Goal: Information Seeking & Learning: Learn about a topic

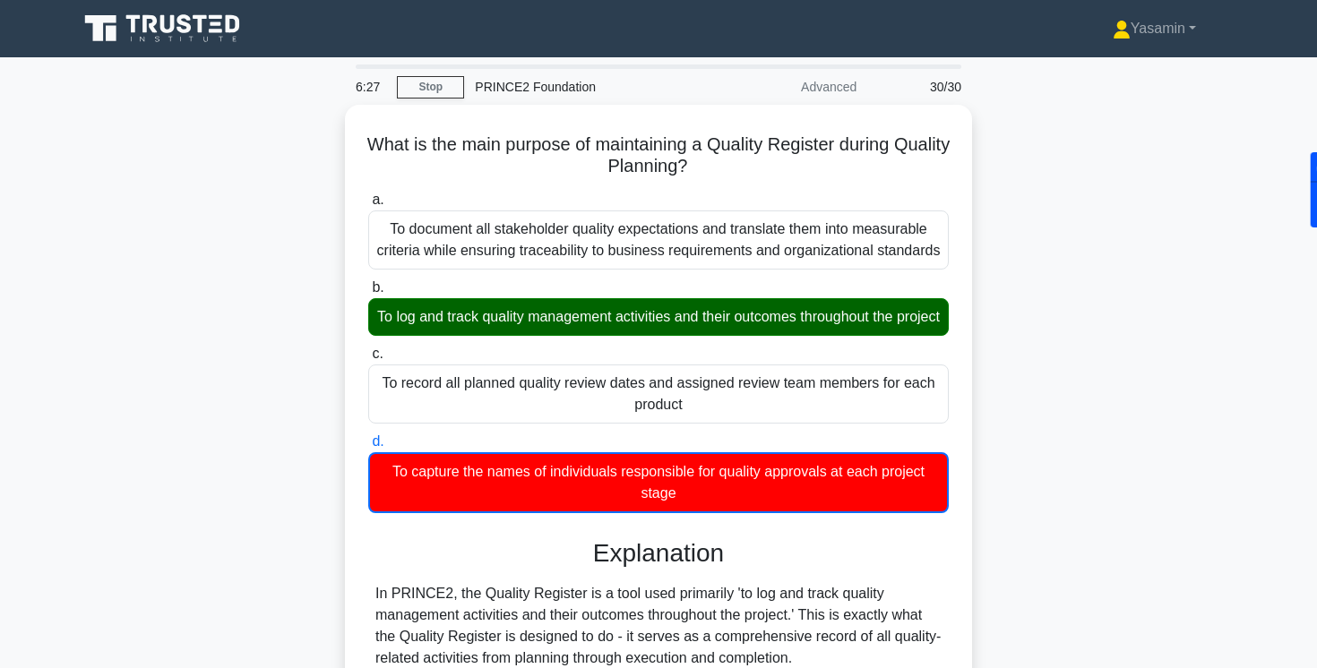
click at [1153, 164] on div "What is the main purpose of maintaining a Quality Register during Quality Plann…" at bounding box center [658, 580] width 1183 height 951
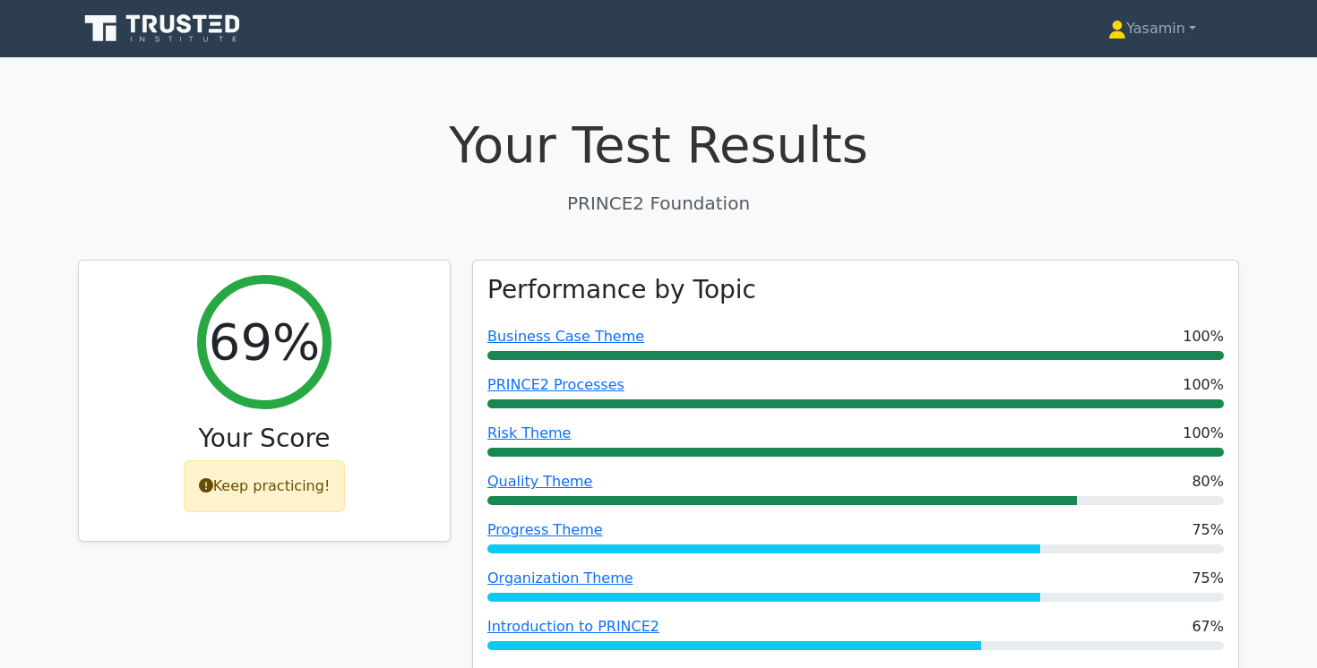
drag, startPoint x: 0, startPoint y: 0, endPoint x: 168, endPoint y: 29, distance: 170.0
click at [168, 29] on icon at bounding box center [164, 29] width 172 height 34
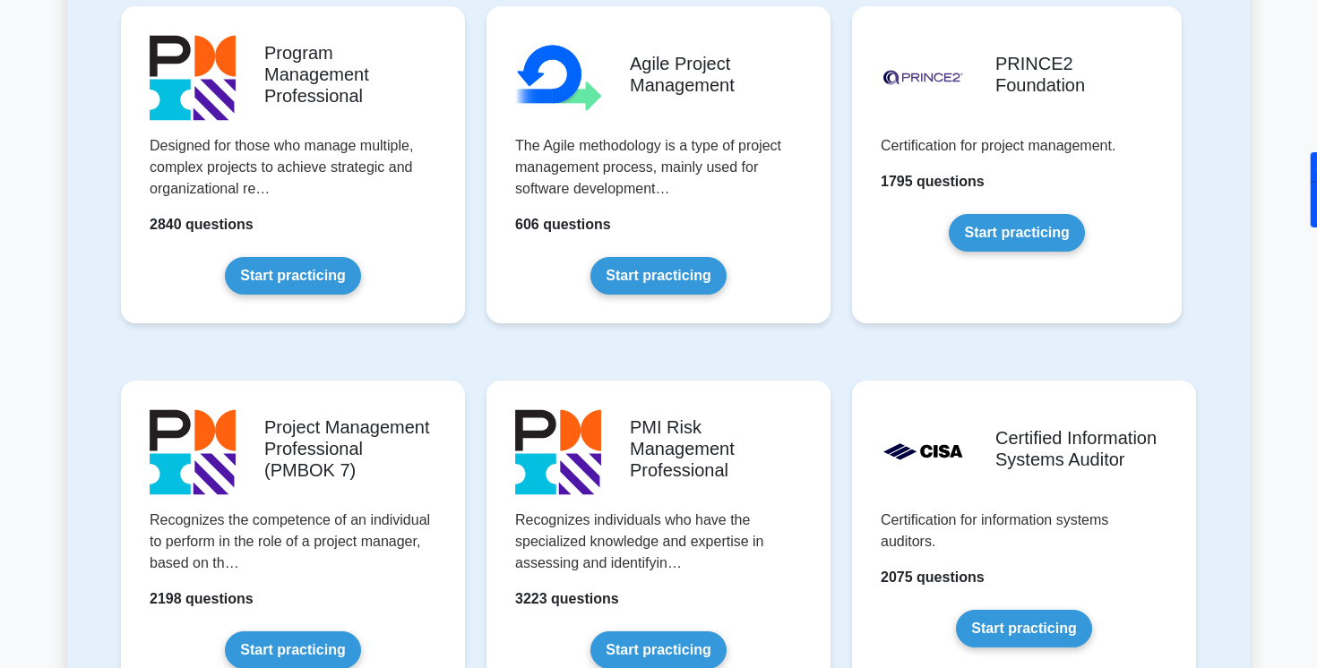
scroll to position [1212, 0]
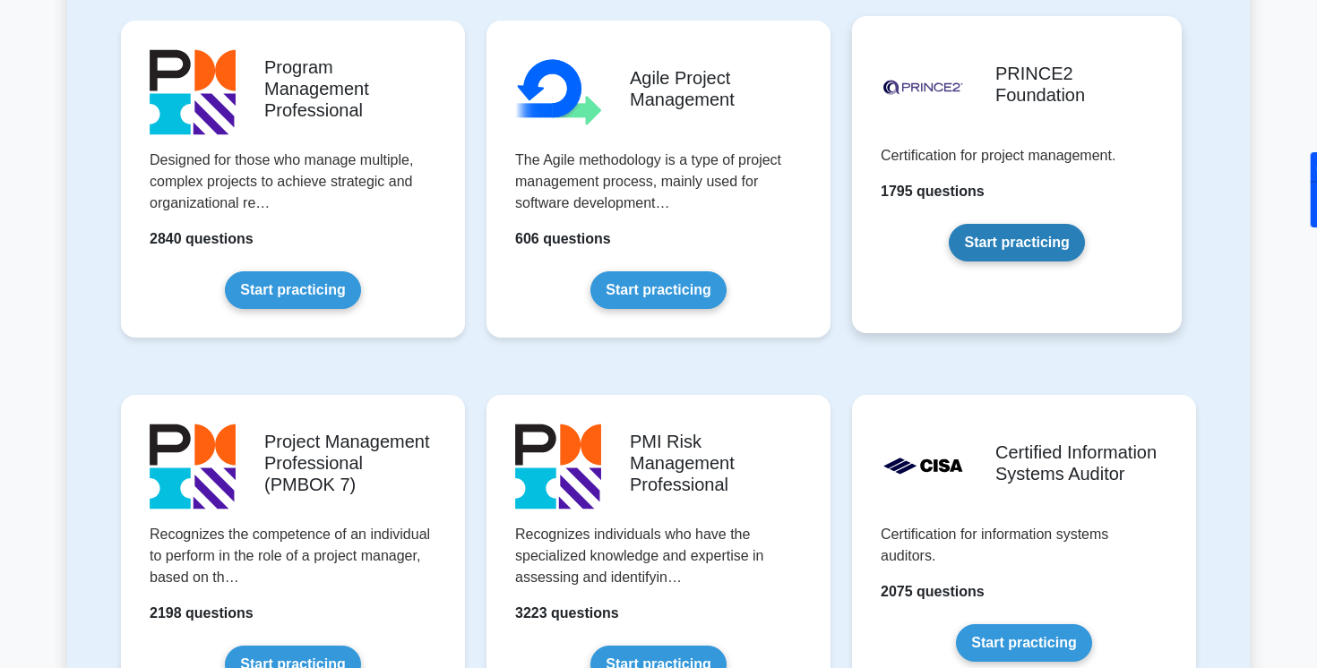
click at [982, 224] on link "Start practicing" at bounding box center [1016, 243] width 135 height 38
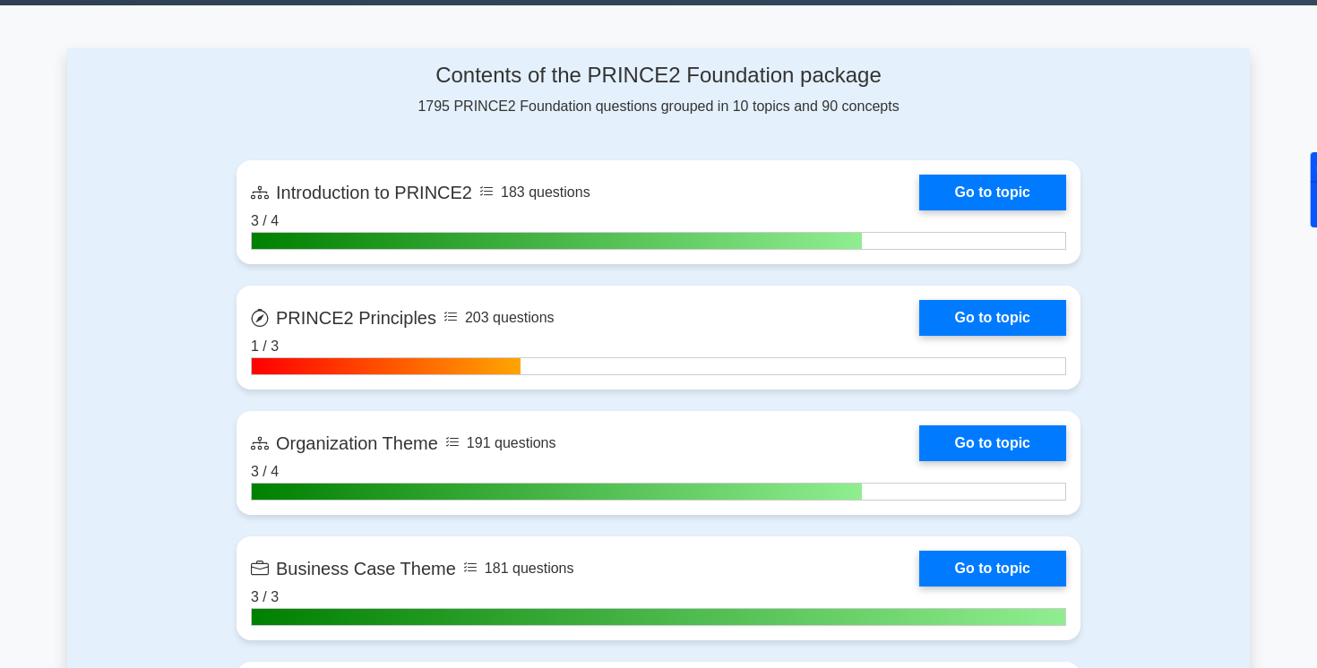
scroll to position [706, 0]
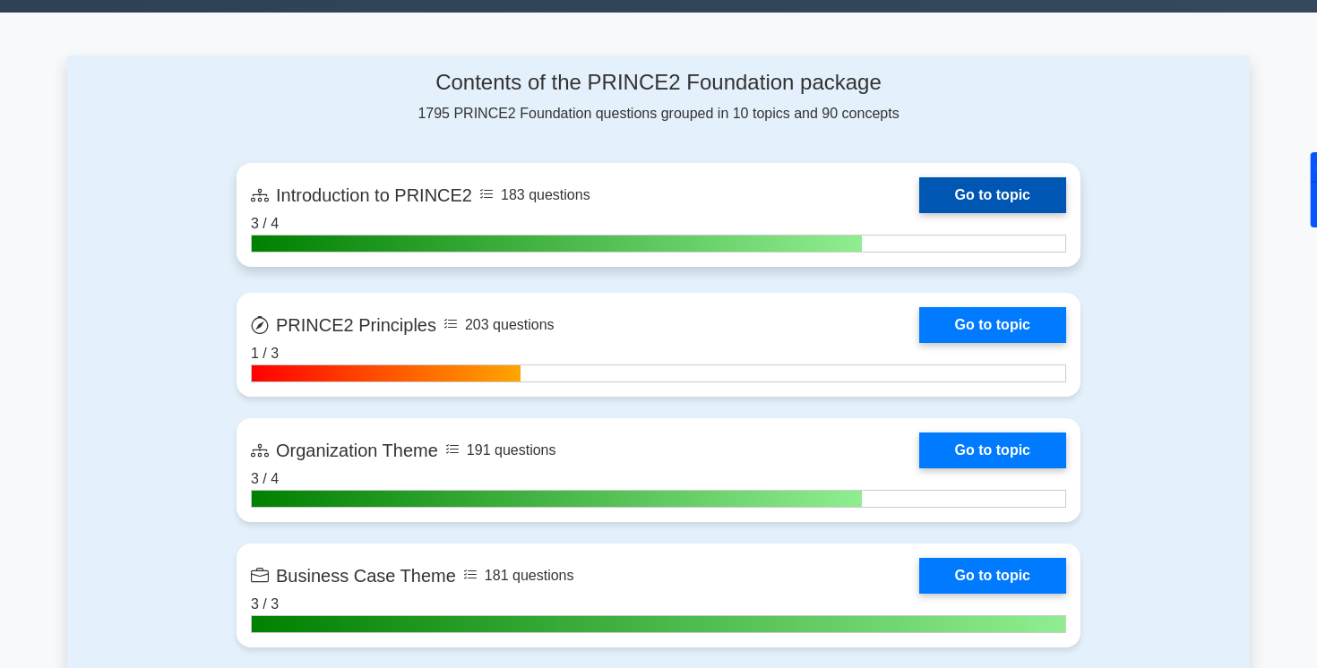
click at [919, 201] on link "Go to topic" at bounding box center [992, 195] width 147 height 36
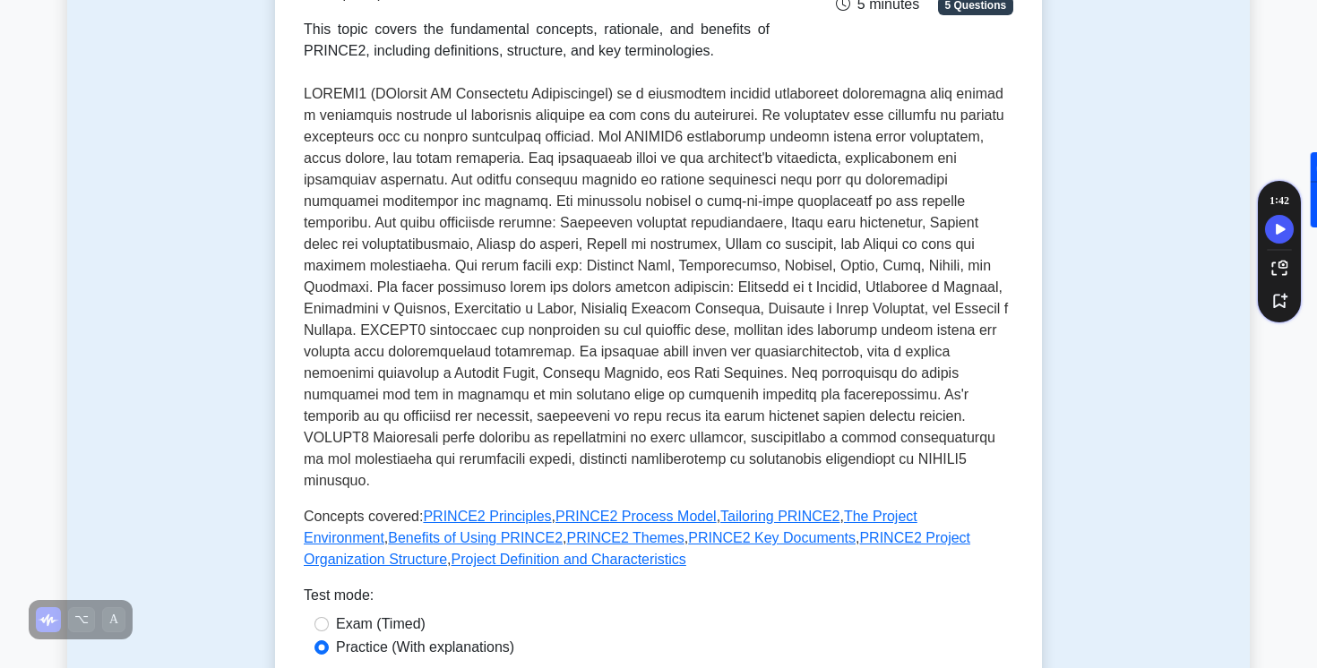
scroll to position [330, 0]
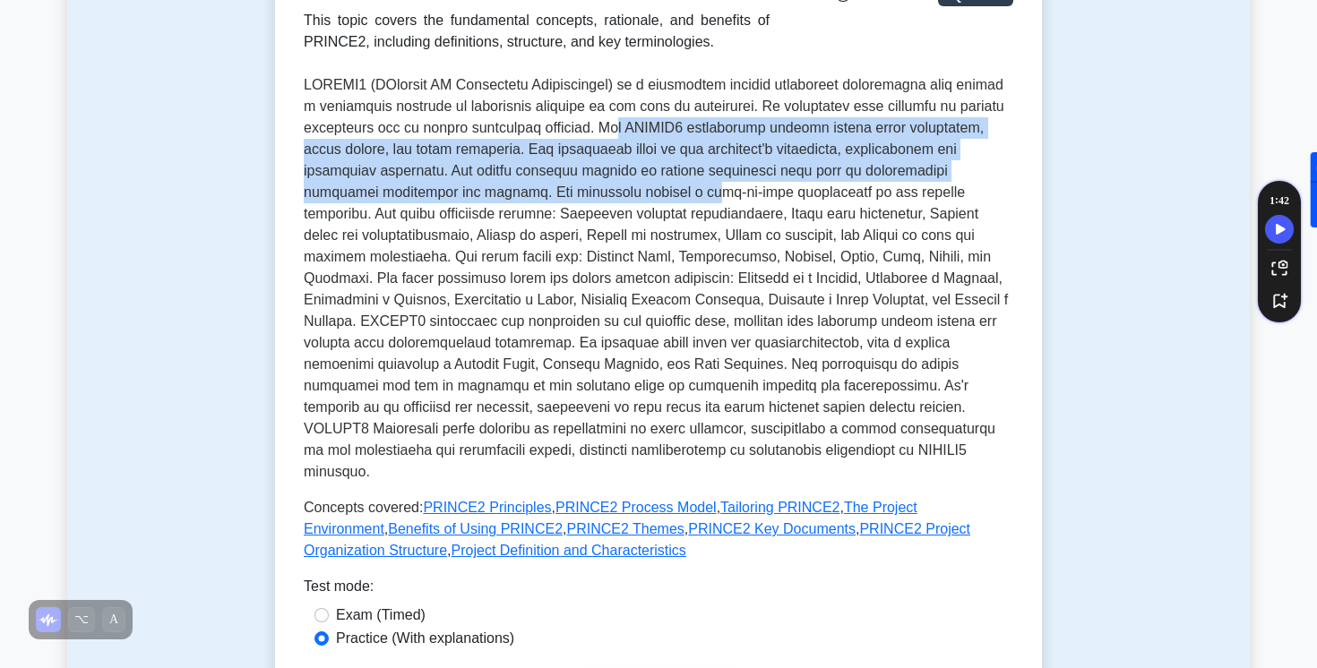
drag, startPoint x: 619, startPoint y: 120, endPoint x: 626, endPoint y: 184, distance: 64.0
click at [626, 184] on p at bounding box center [659, 278] width 710 height 409
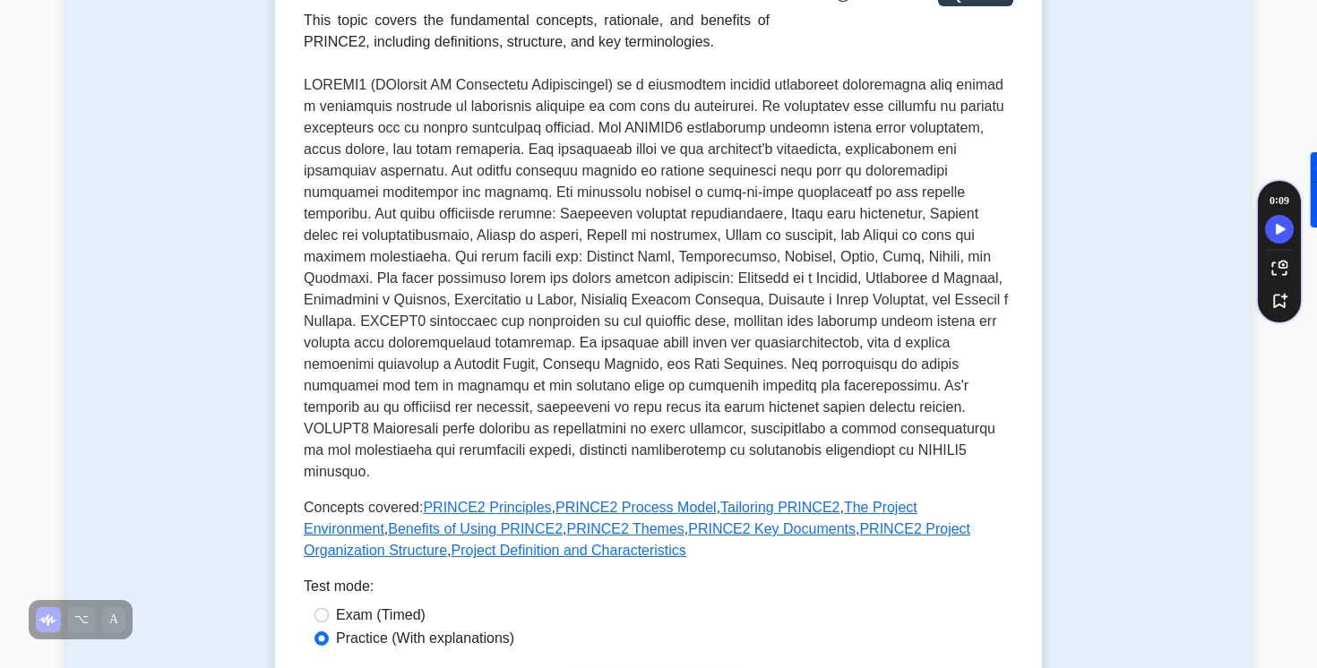
click at [667, 224] on p at bounding box center [659, 278] width 710 height 409
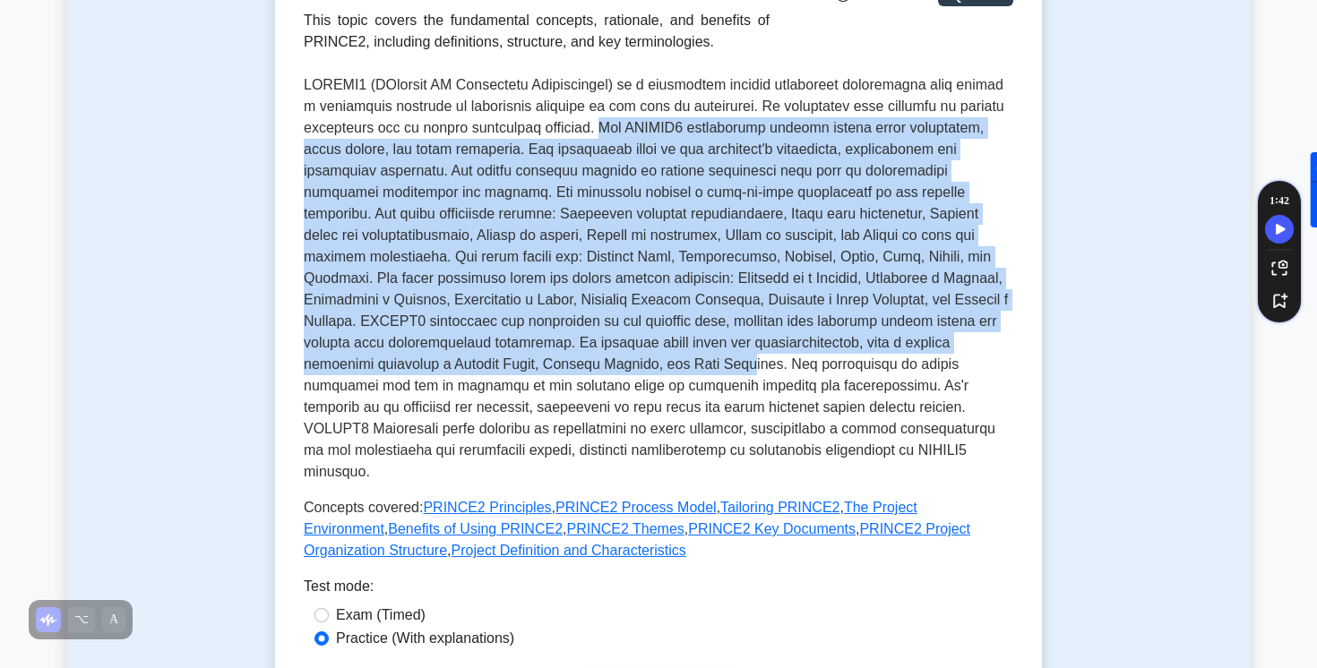
drag, startPoint x: 605, startPoint y: 129, endPoint x: 605, endPoint y: 357, distance: 227.6
click at [607, 358] on p at bounding box center [659, 278] width 710 height 409
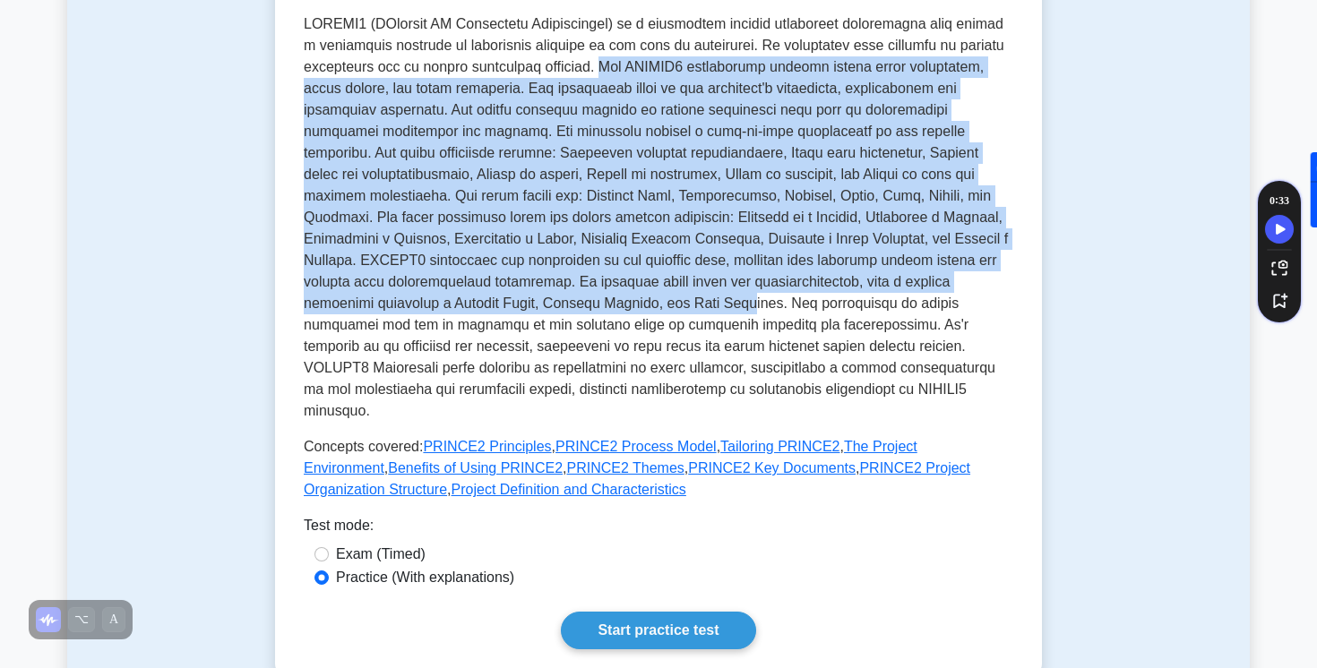
scroll to position [392, 0]
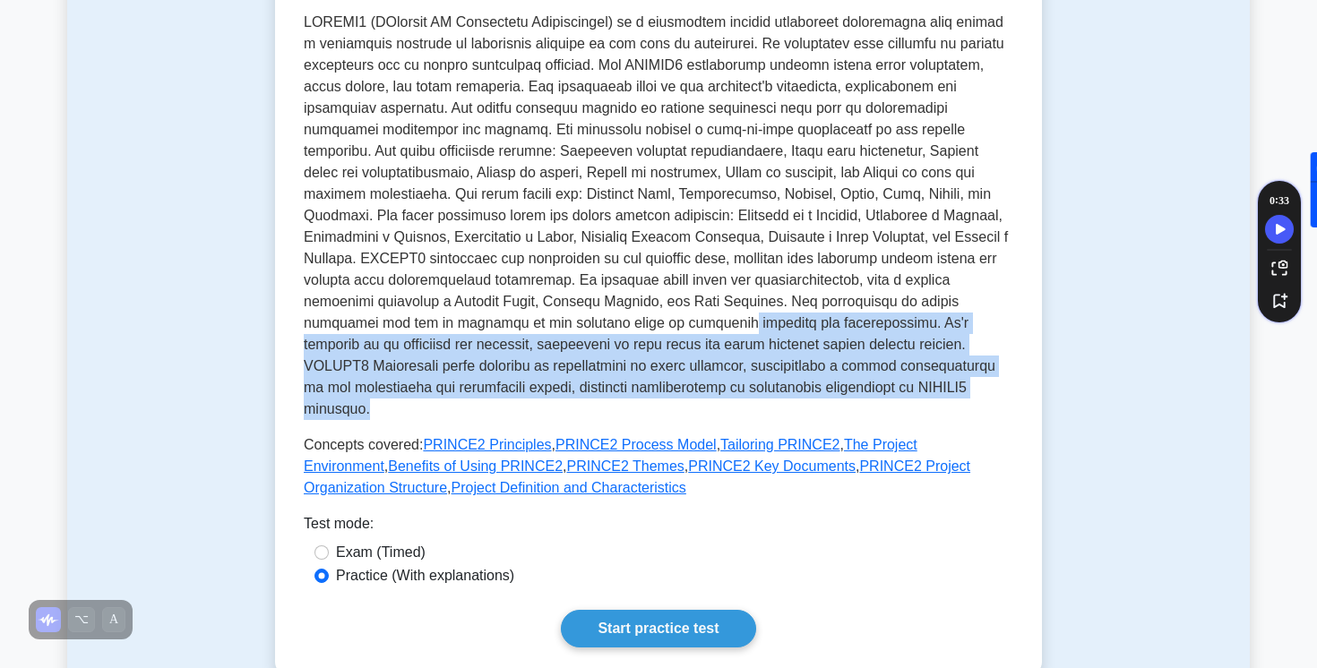
drag, startPoint x: 508, startPoint y: 333, endPoint x: 784, endPoint y: 396, distance: 283.0
click at [784, 399] on div "Introduction to PRINCE2 Basic principles and definitions of PRINCE2. This topic…" at bounding box center [659, 180] width 710 height 638
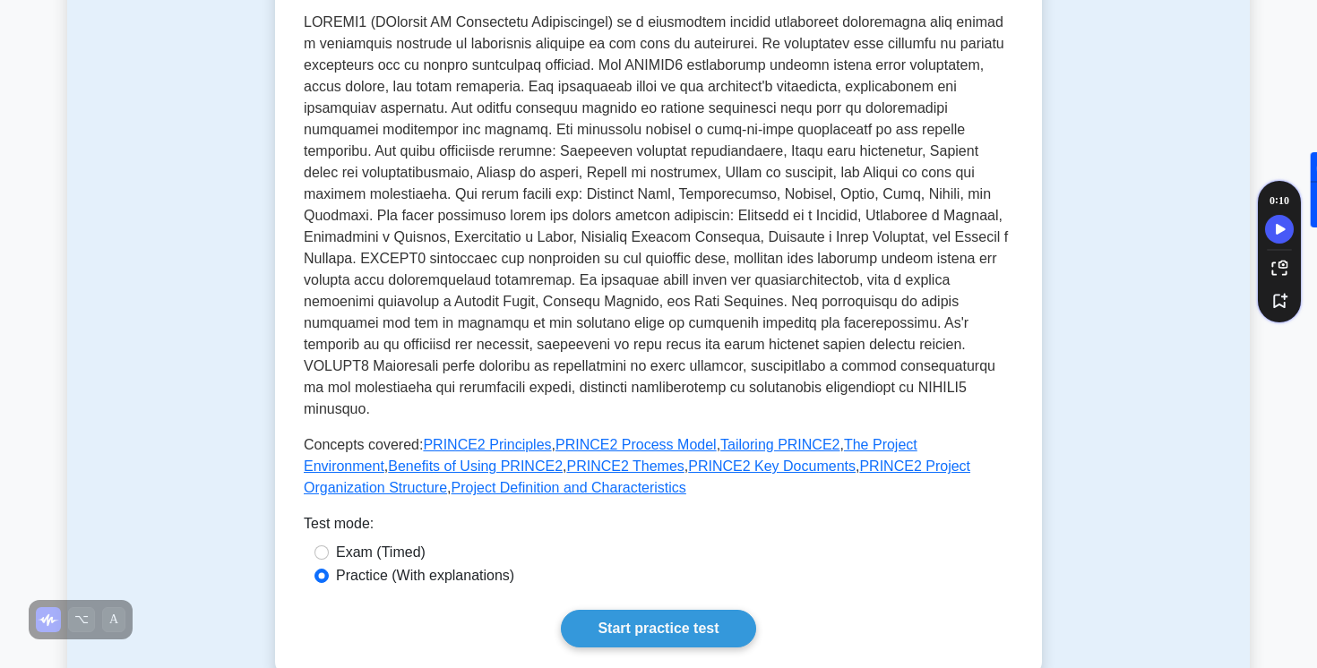
click at [845, 382] on p at bounding box center [659, 216] width 710 height 409
click at [491, 437] on link "PRINCE2 Principles" at bounding box center [487, 444] width 128 height 15
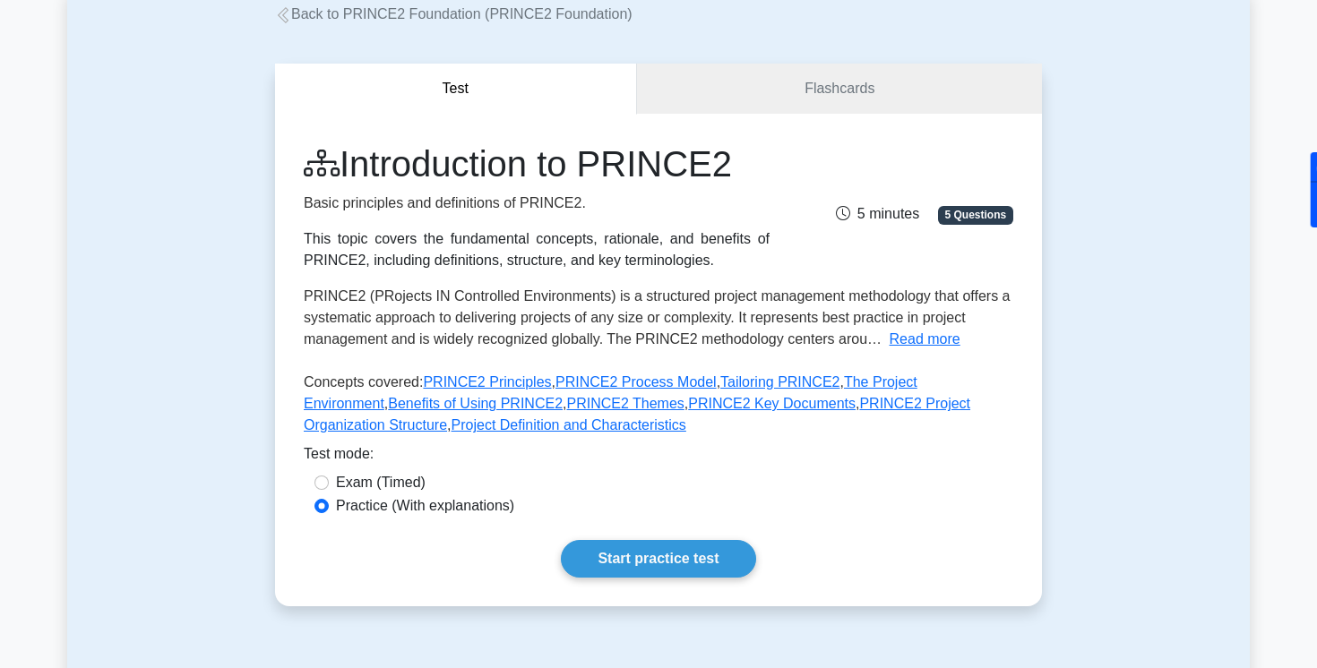
scroll to position [114, 0]
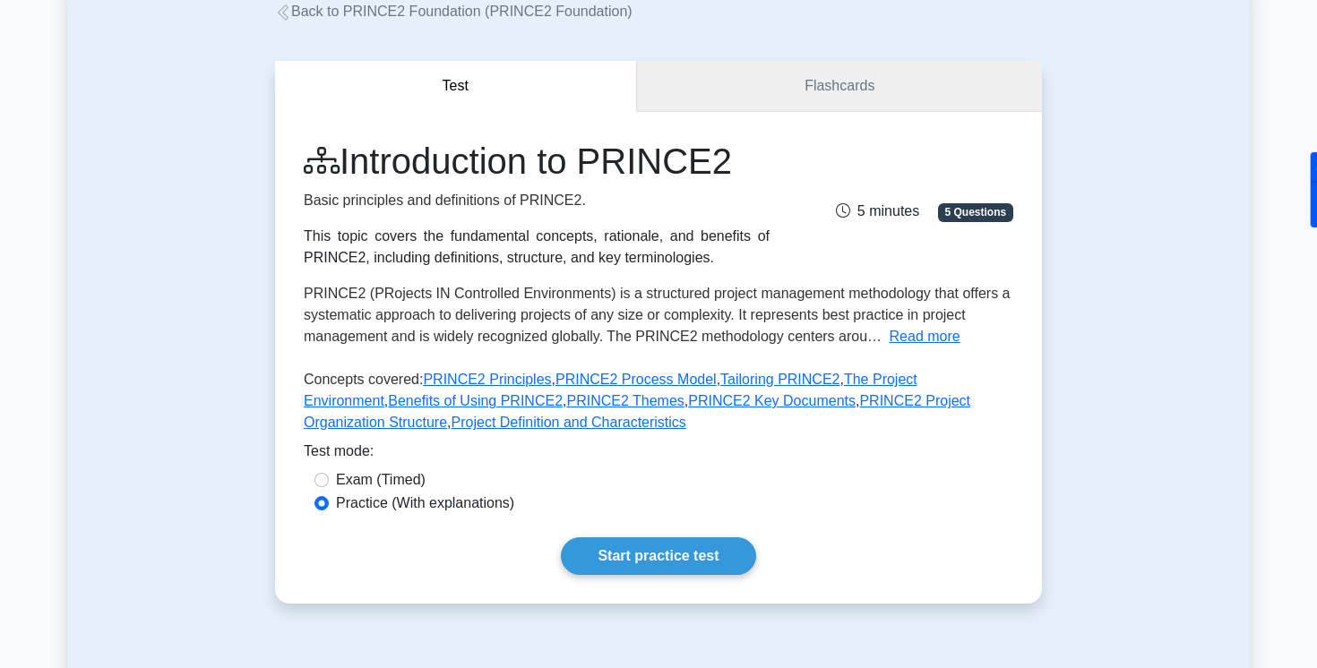
click at [830, 96] on link "Flashcards" at bounding box center [839, 86] width 405 height 51
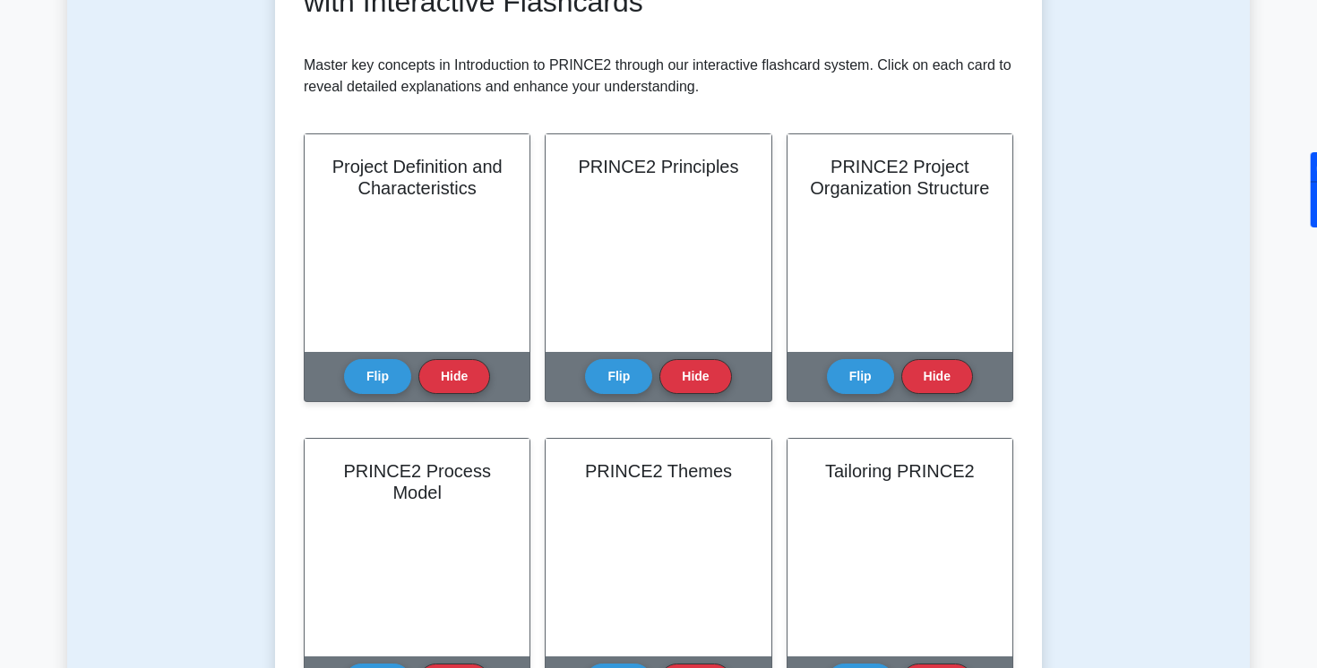
scroll to position [327, 0]
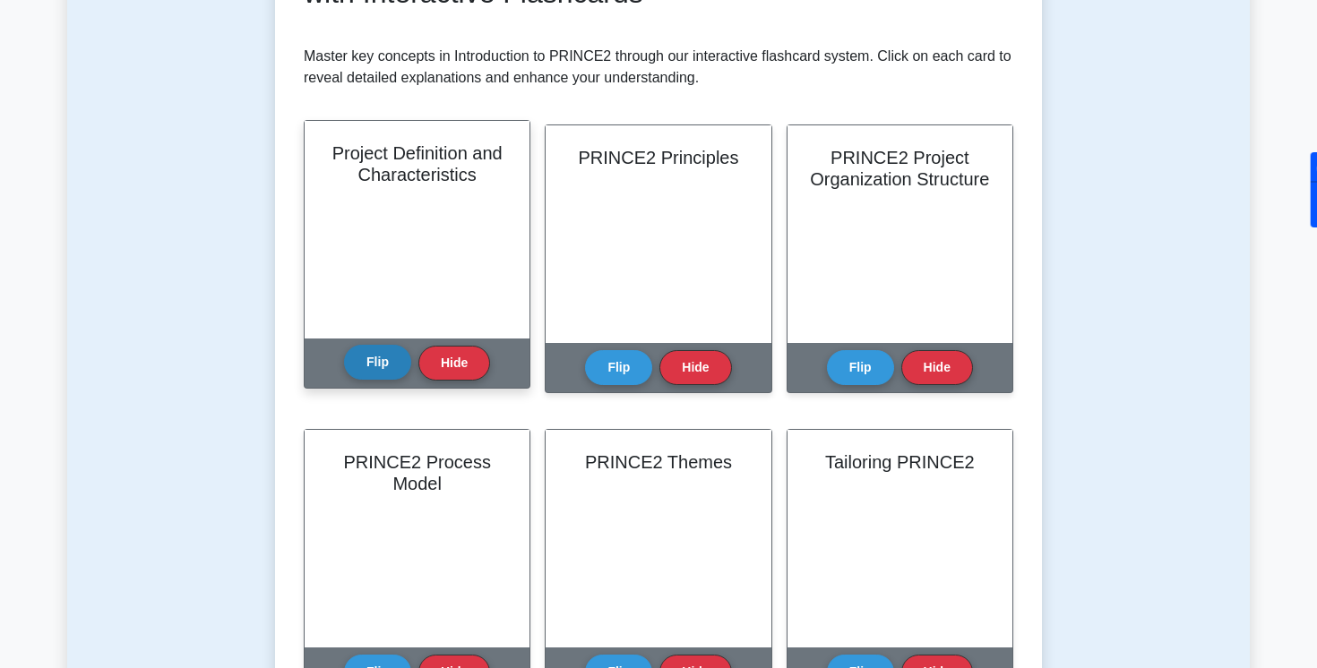
click at [380, 370] on button "Flip" at bounding box center [377, 362] width 67 height 35
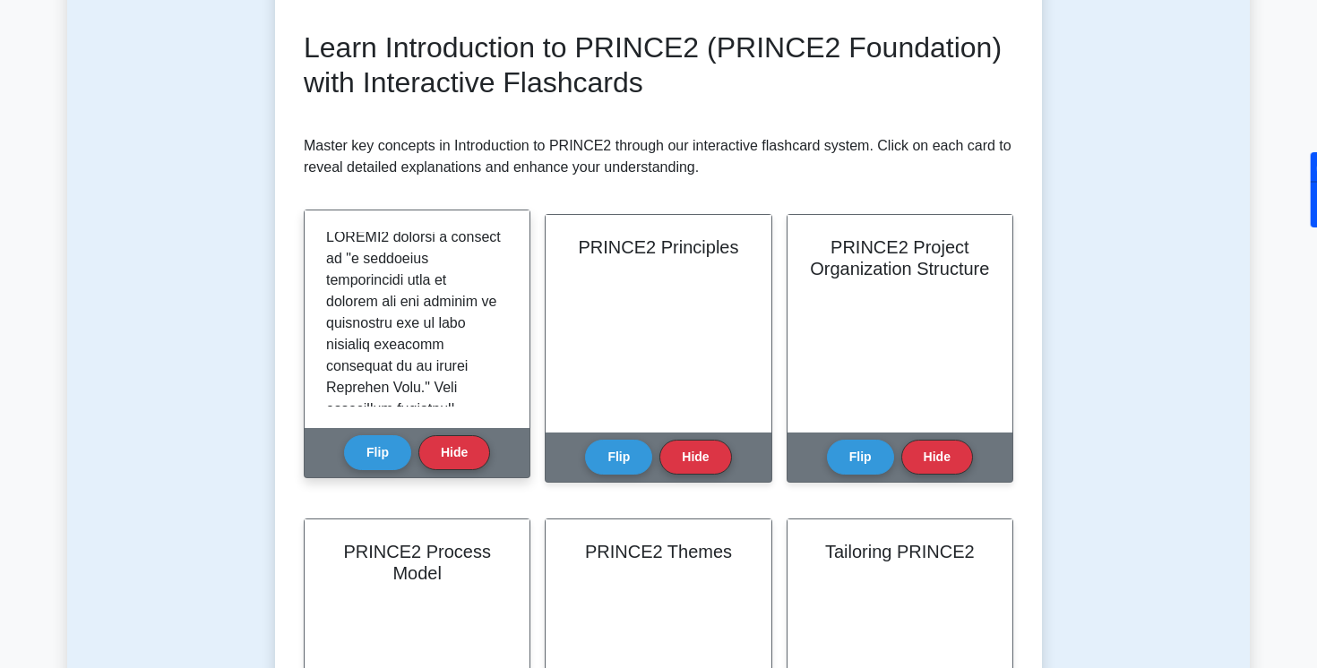
scroll to position [10, 0]
click at [389, 444] on button "Flip" at bounding box center [377, 452] width 67 height 35
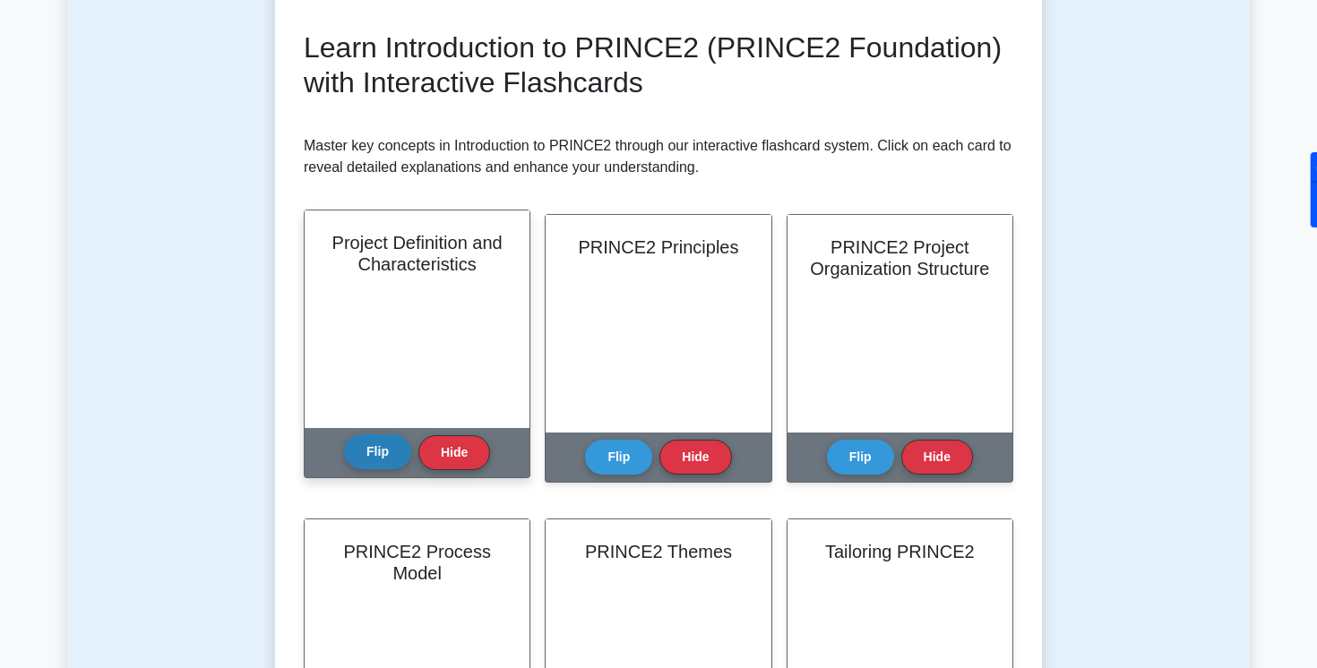
click at [389, 453] on button "Flip" at bounding box center [377, 452] width 67 height 35
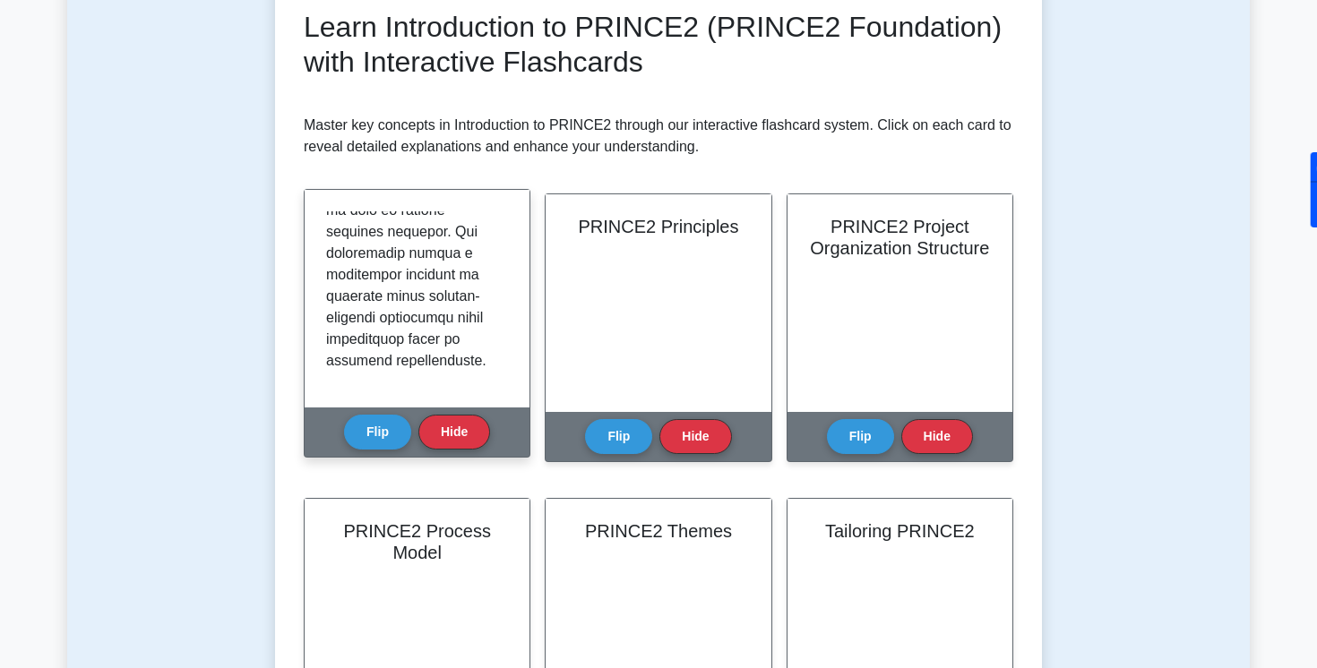
scroll to position [1302, 0]
click at [429, 435] on button "Hide" at bounding box center [454, 431] width 72 height 35
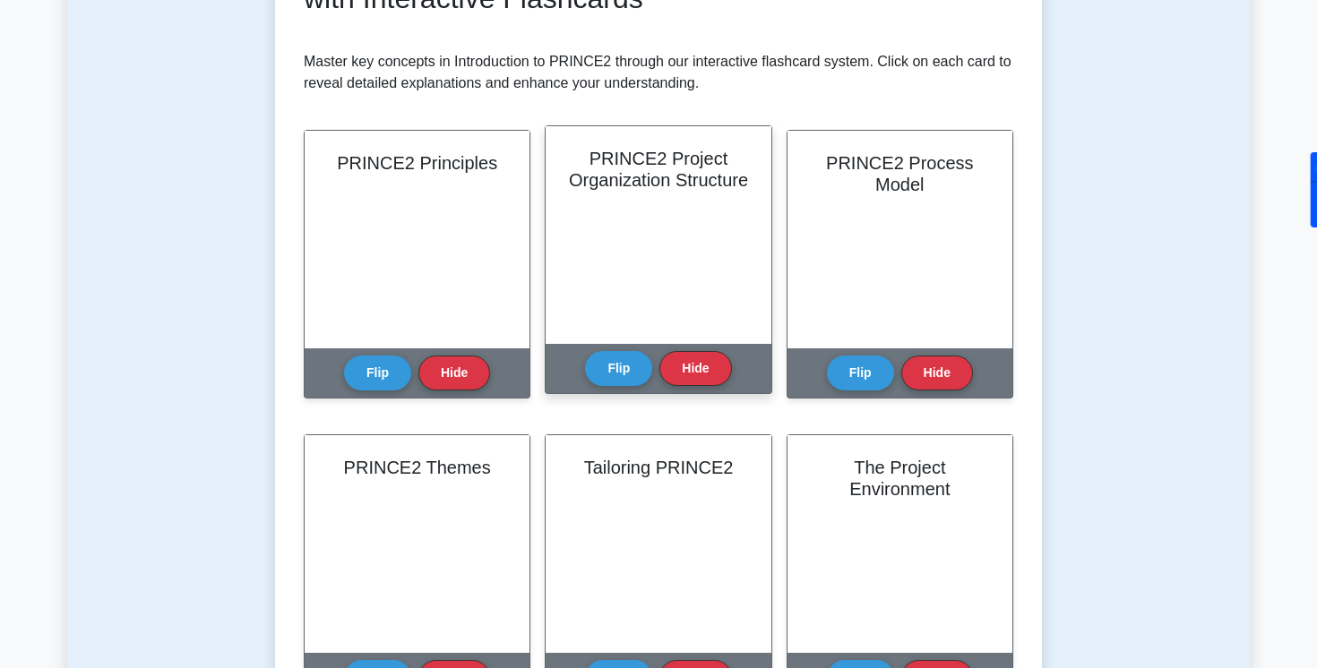
scroll to position [334, 0]
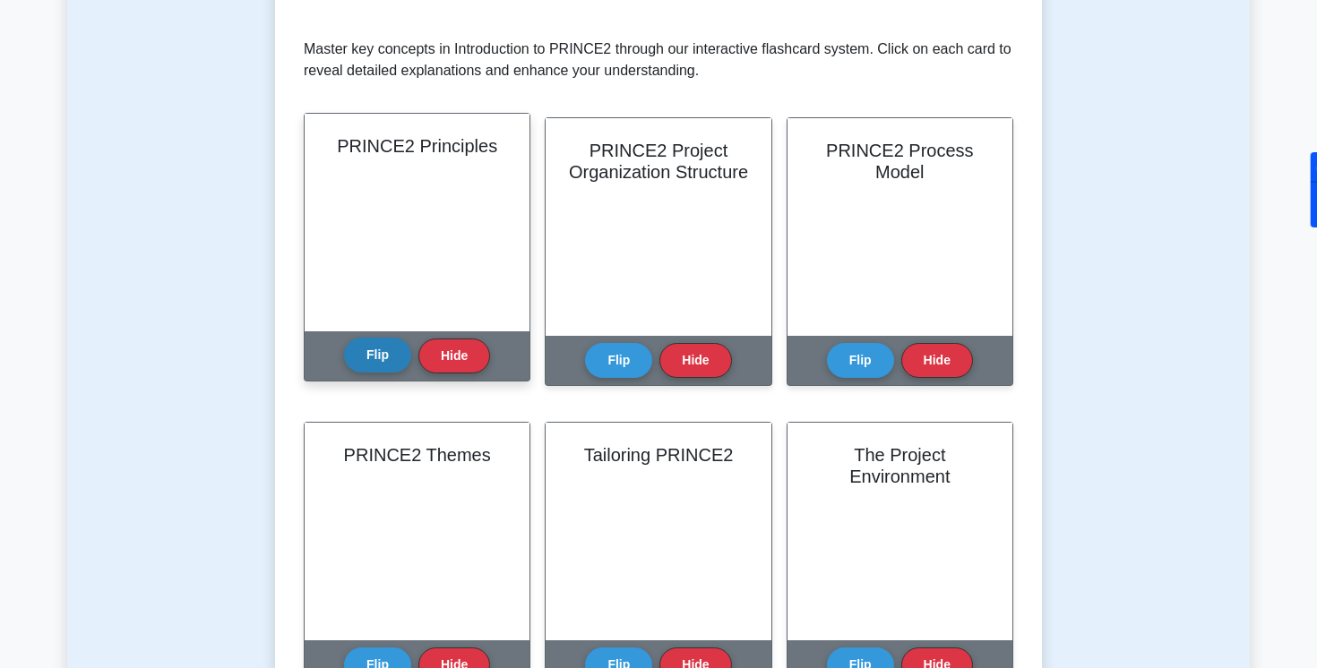
click at [382, 359] on button "Flip" at bounding box center [377, 355] width 67 height 35
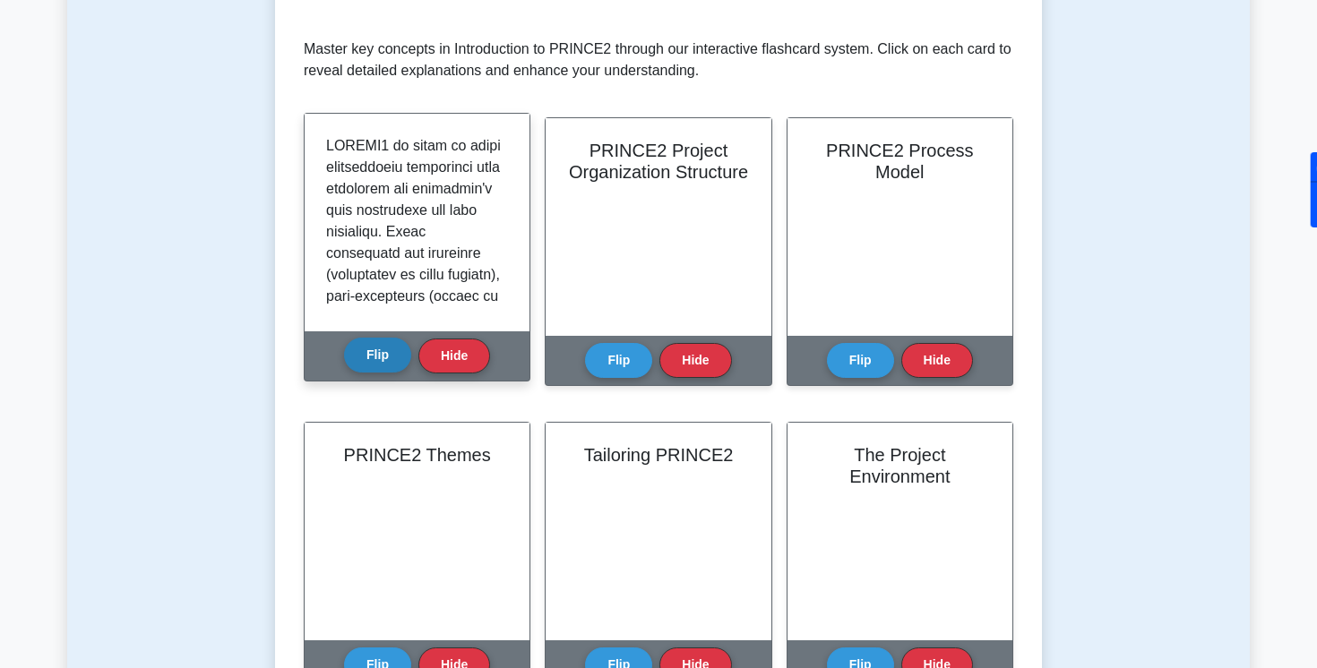
click at [383, 342] on button "Flip" at bounding box center [377, 355] width 67 height 35
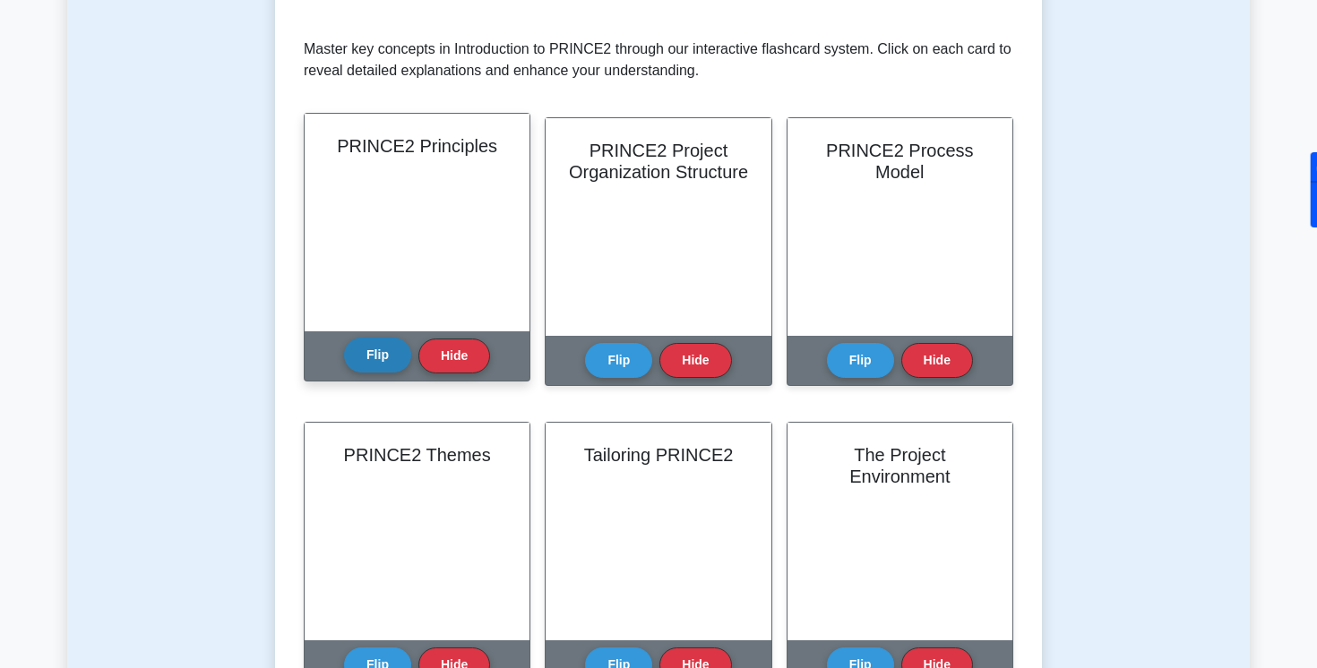
click at [381, 352] on button "Flip" at bounding box center [377, 355] width 67 height 35
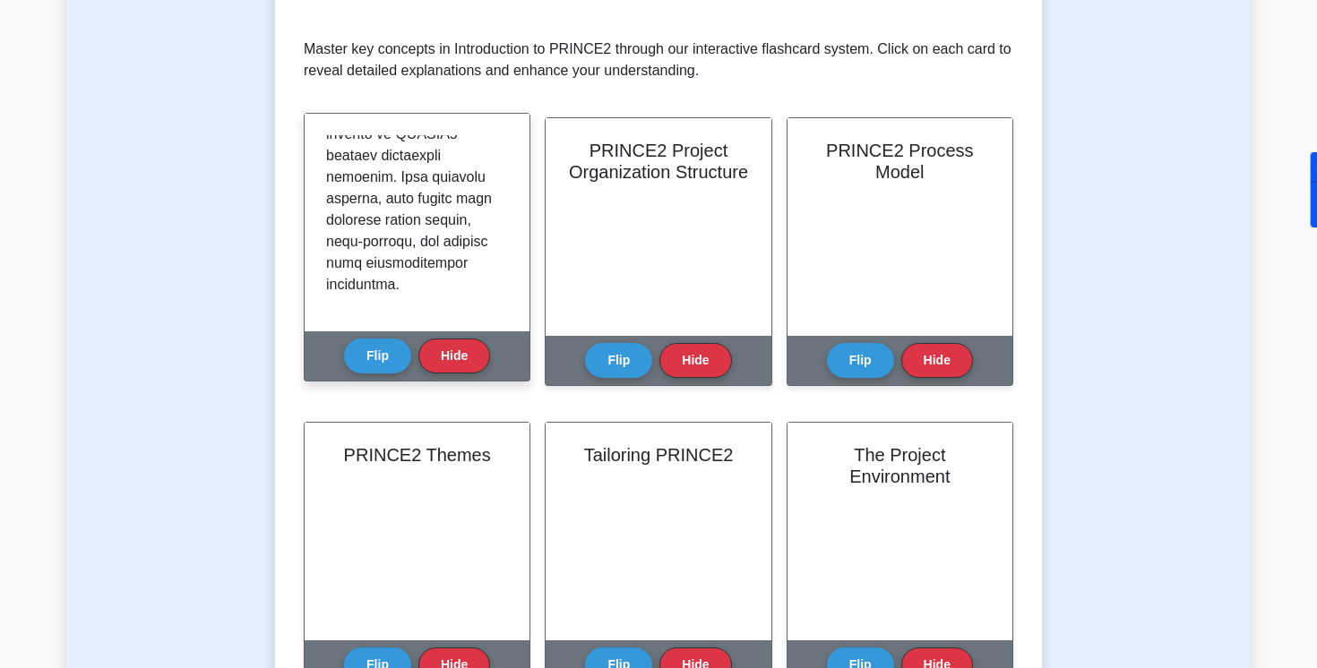
scroll to position [1281, 0]
click at [392, 356] on button "Flip" at bounding box center [377, 355] width 67 height 35
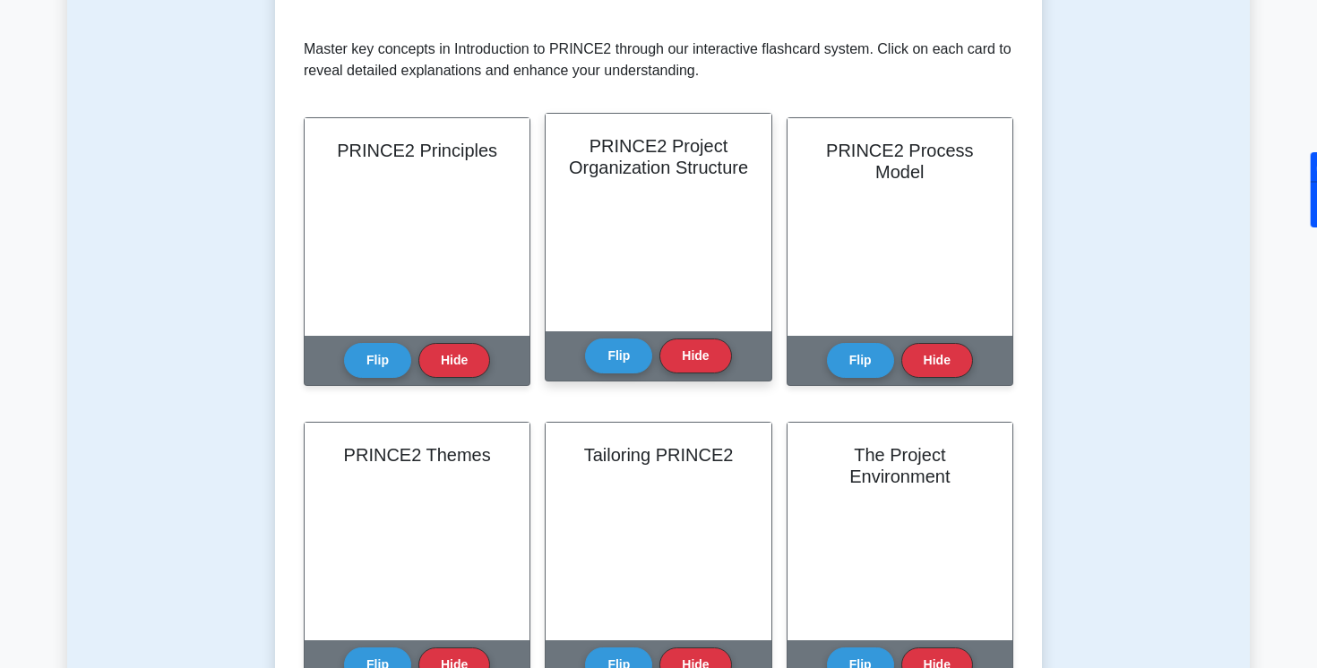
scroll to position [73, 0]
click at [626, 367] on button "Flip" at bounding box center [618, 355] width 67 height 35
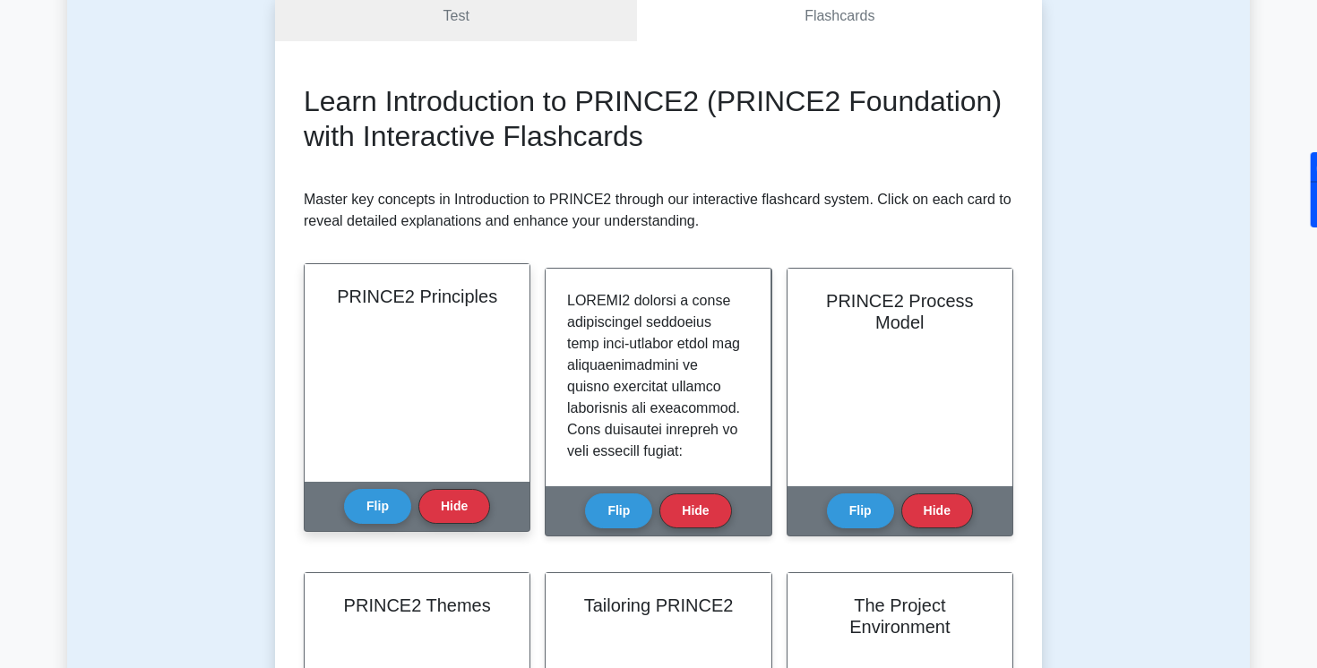
scroll to position [194, 0]
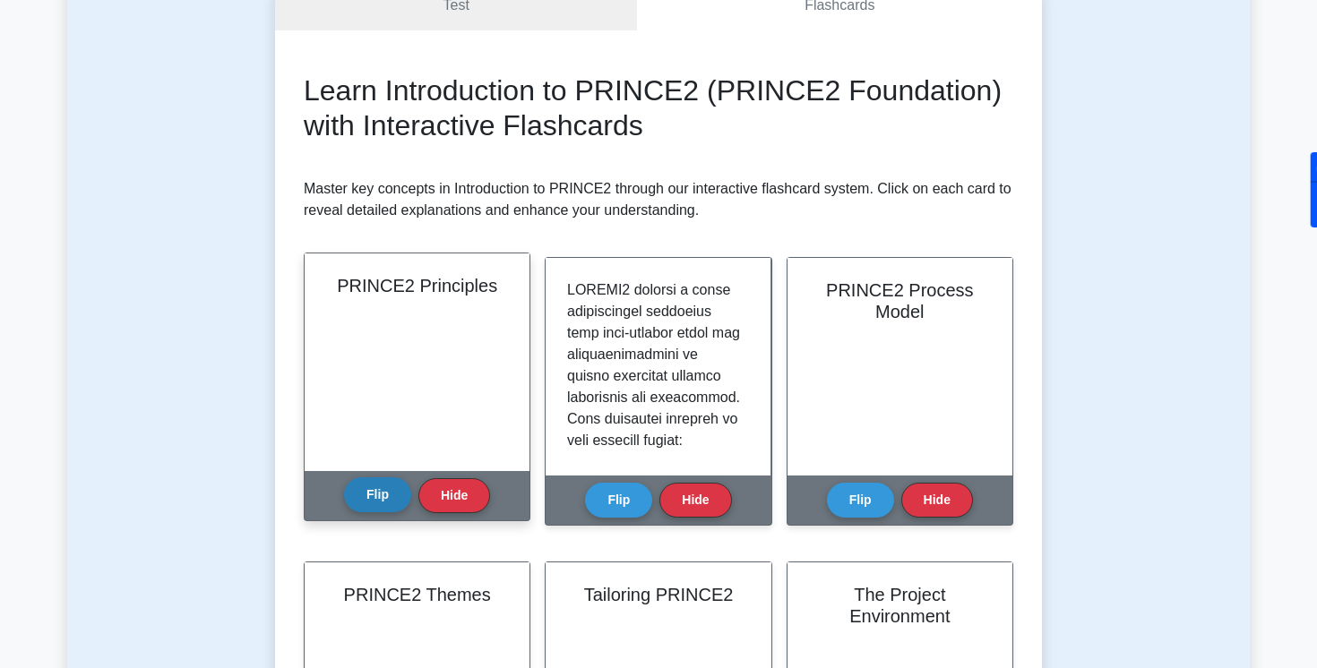
click at [389, 498] on button "Flip" at bounding box center [377, 495] width 67 height 35
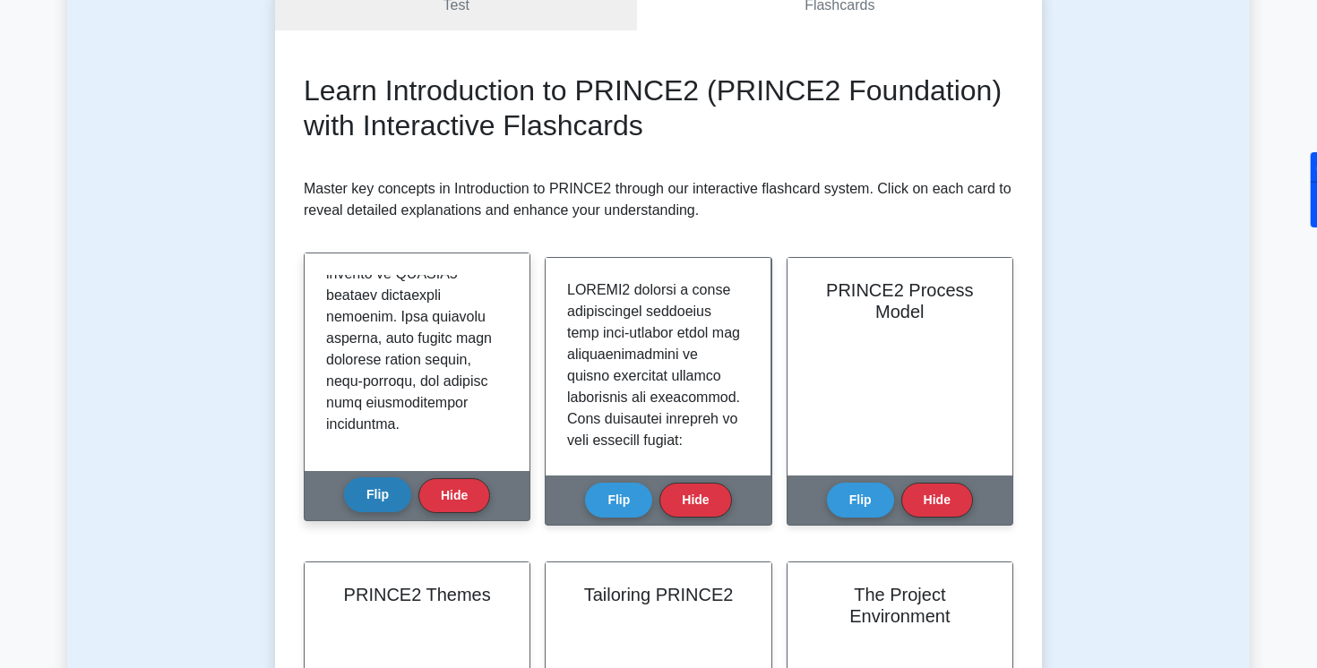
click at [389, 498] on button "Flip" at bounding box center [377, 495] width 67 height 35
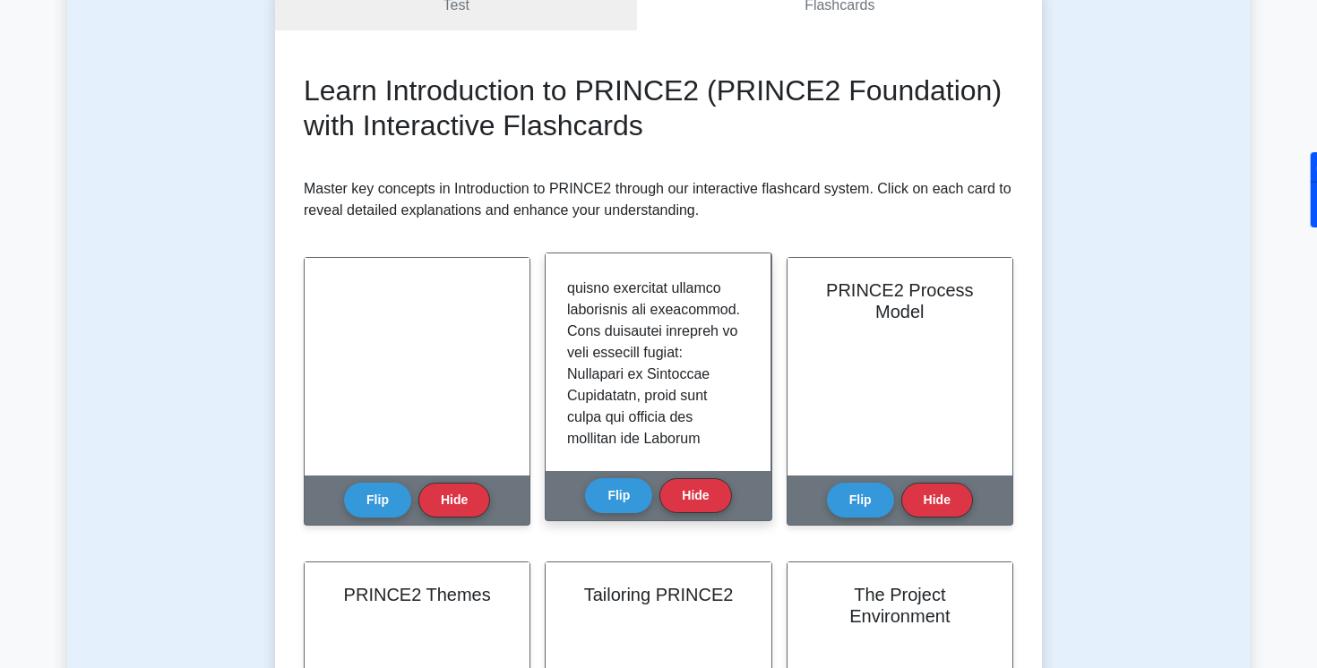
scroll to position [0, 0]
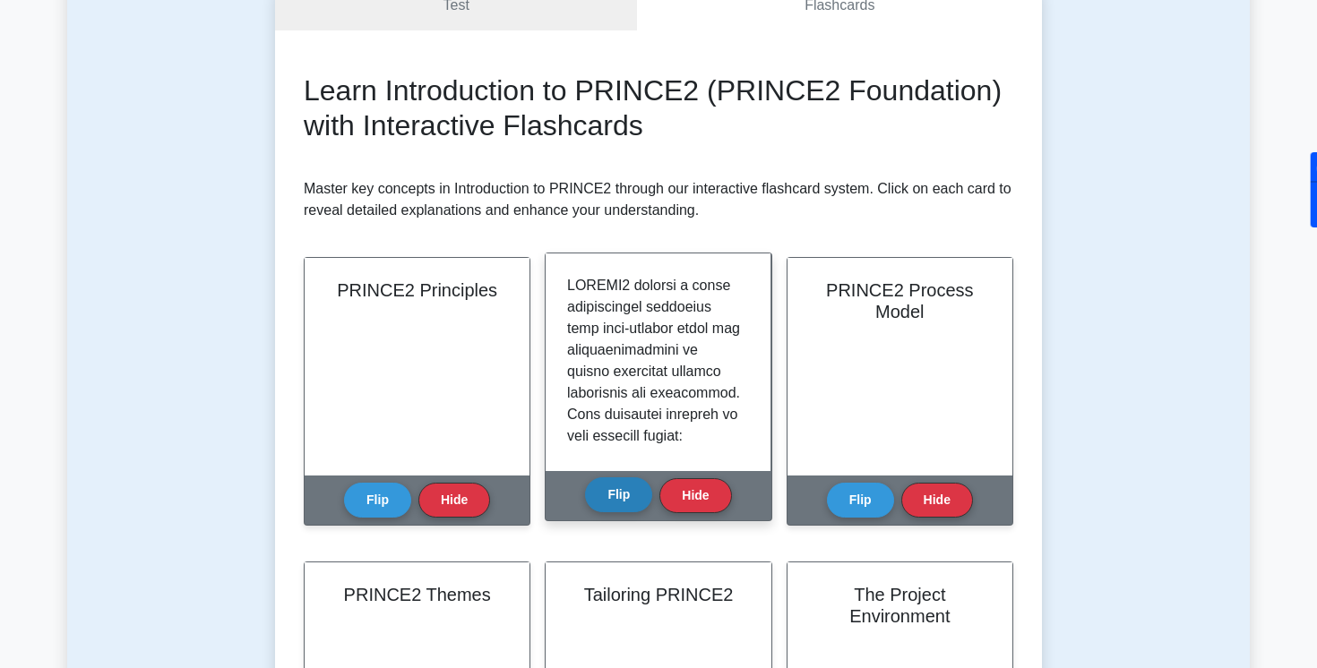
click at [620, 498] on button "Flip" at bounding box center [618, 495] width 67 height 35
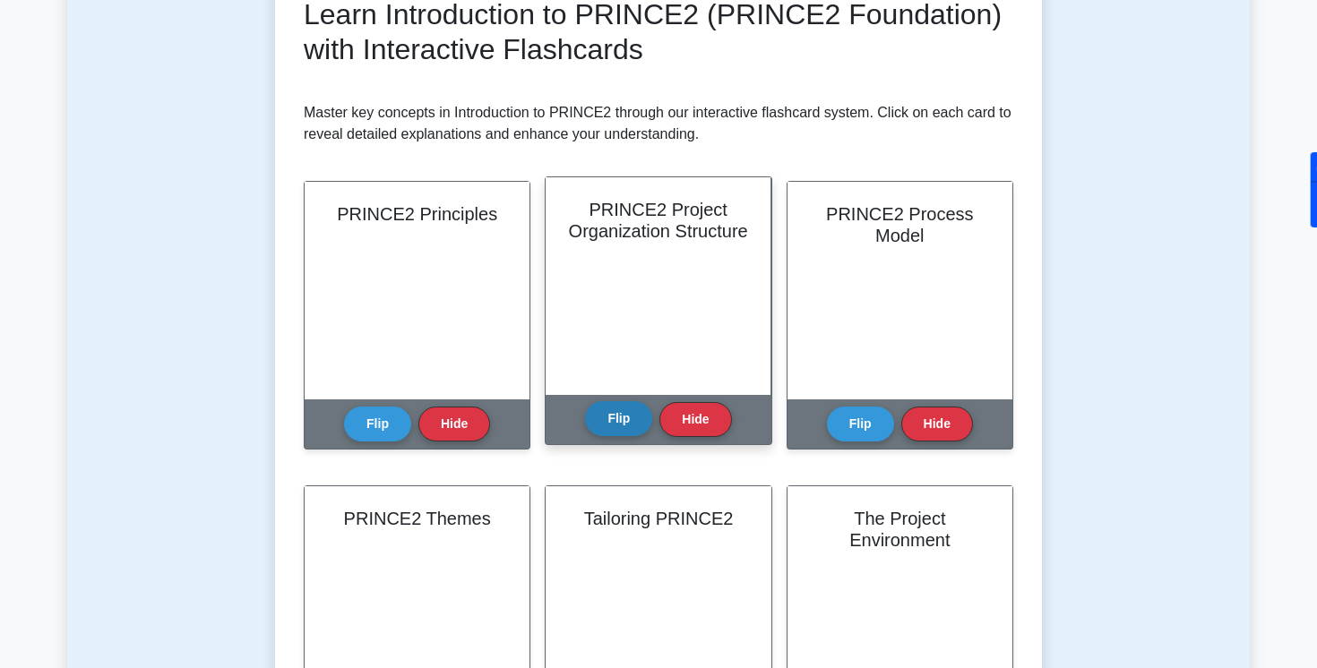
scroll to position [272, 0]
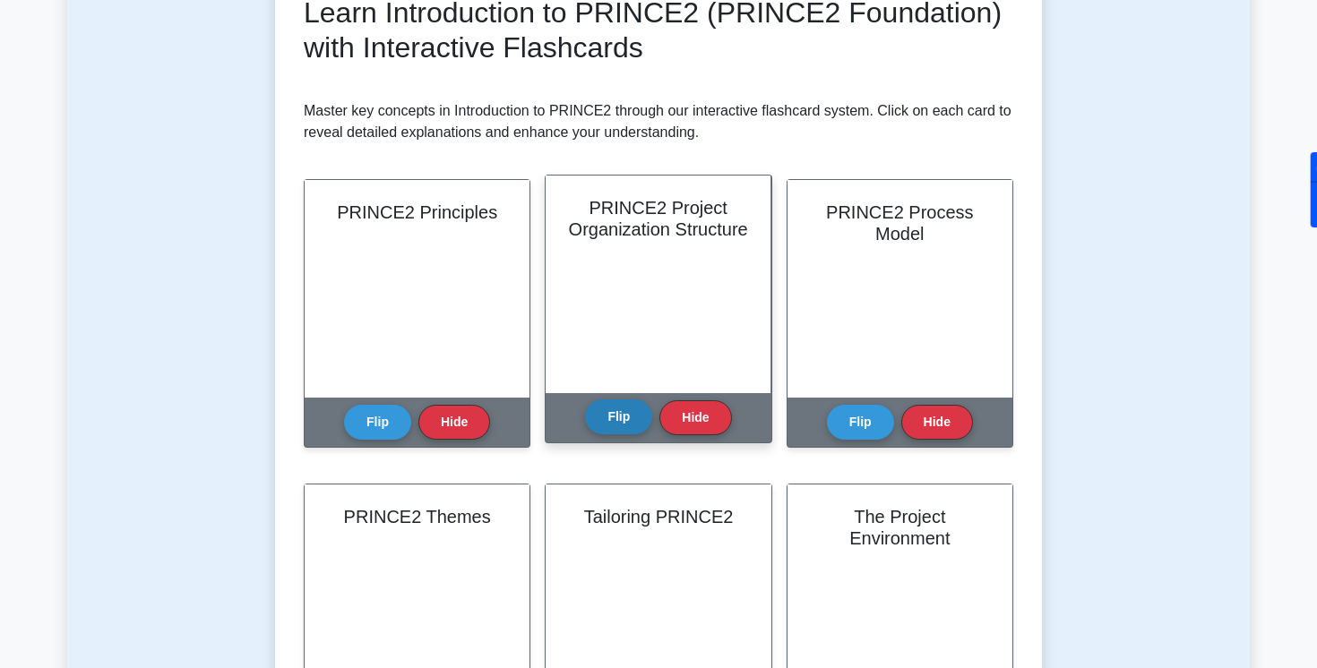
click at [622, 430] on button "Flip" at bounding box center [618, 417] width 67 height 35
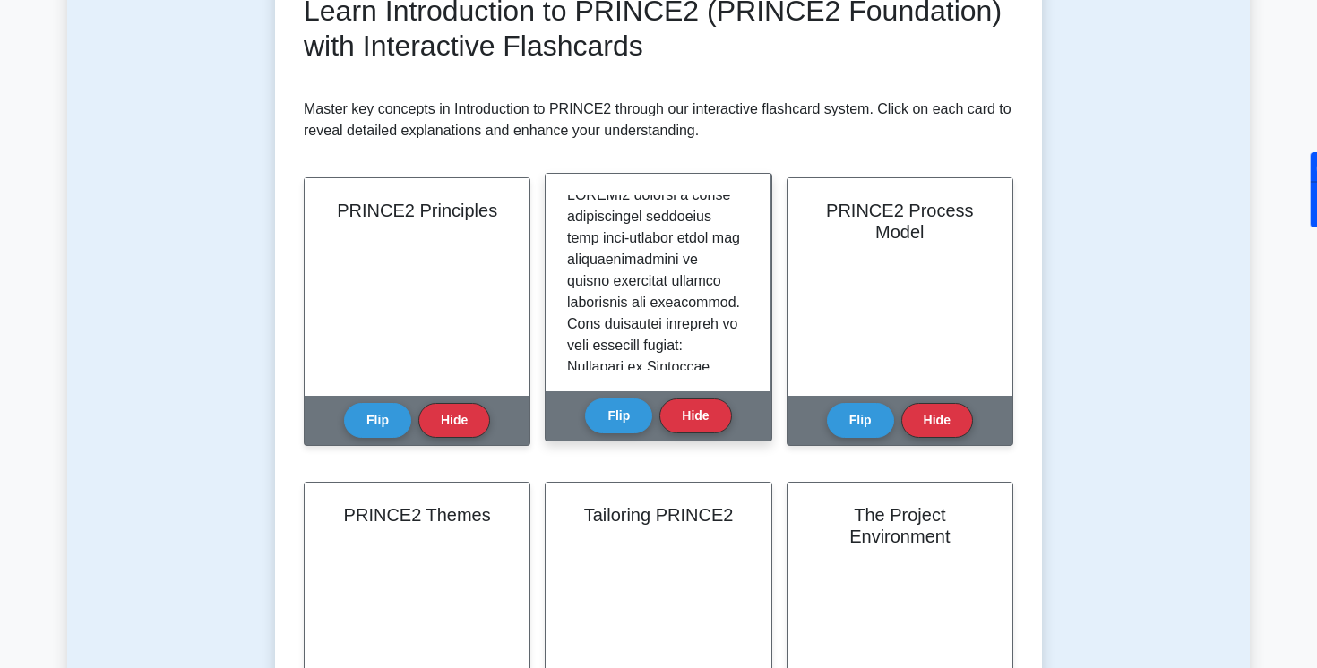
scroll to position [0, 0]
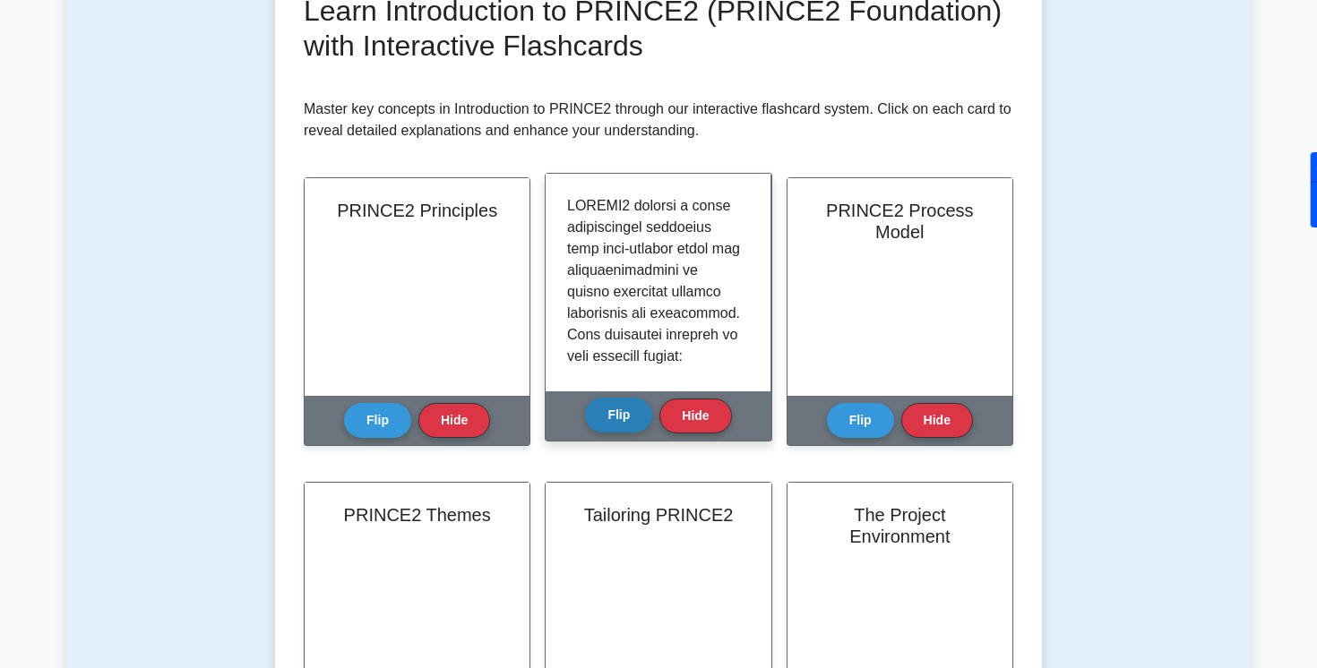
click at [623, 410] on button "Flip" at bounding box center [618, 415] width 67 height 35
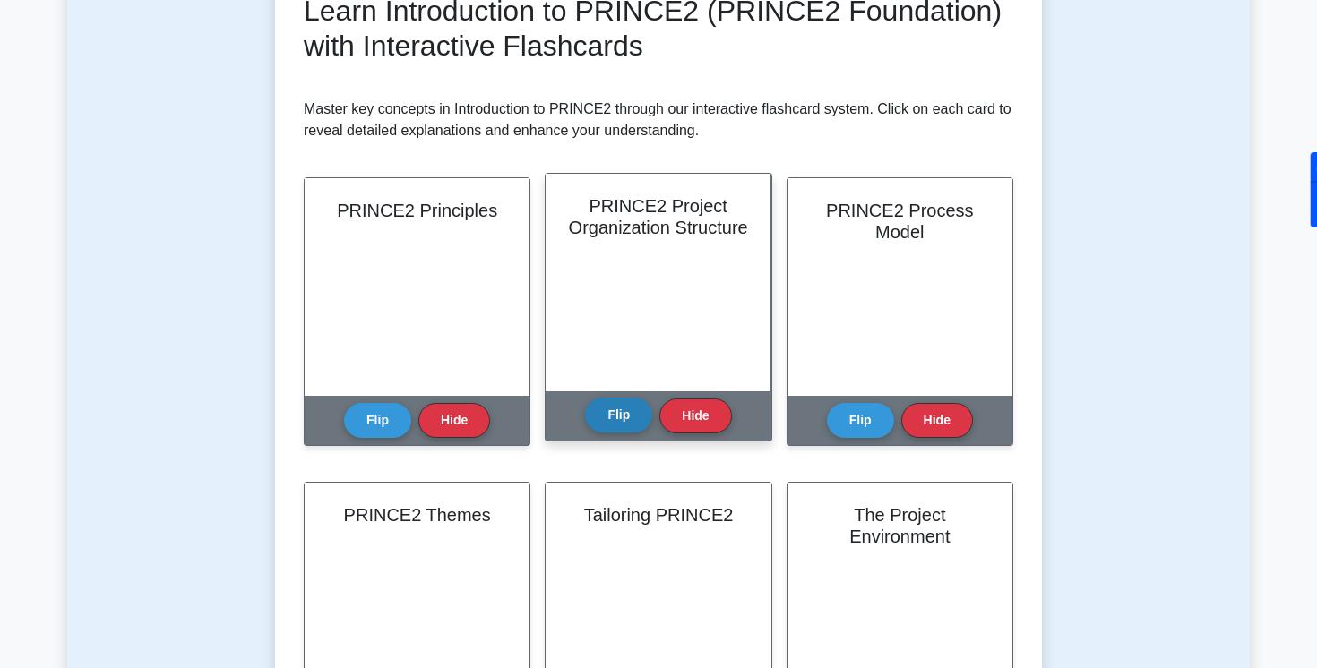
click at [623, 416] on button "Flip" at bounding box center [618, 415] width 67 height 35
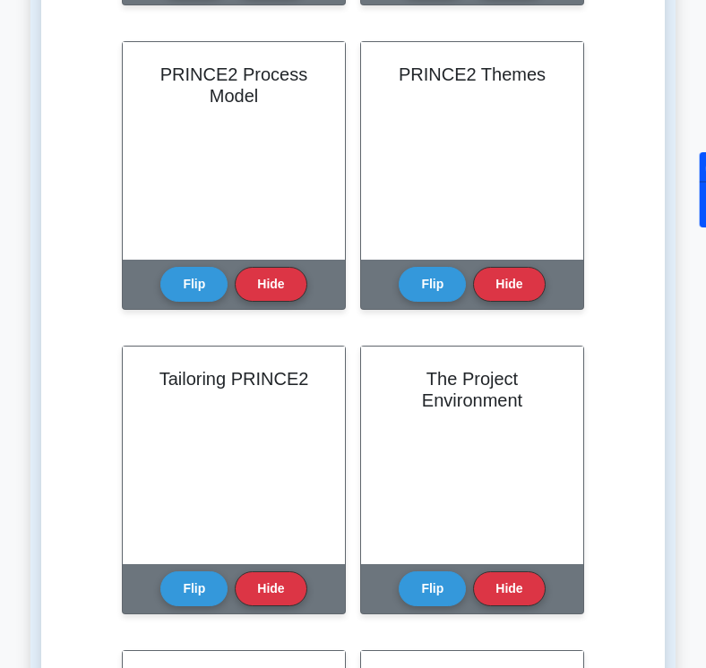
scroll to position [728, 0]
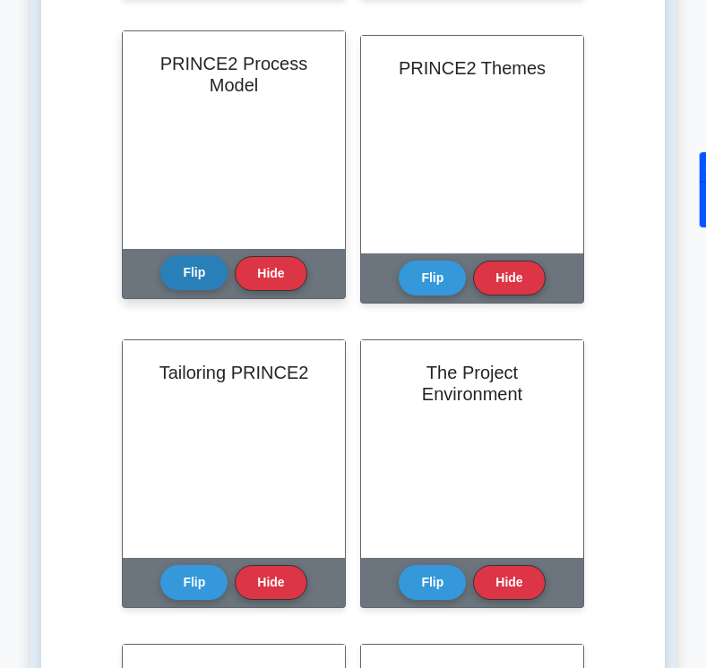
click at [190, 278] on button "Flip" at bounding box center [193, 272] width 67 height 35
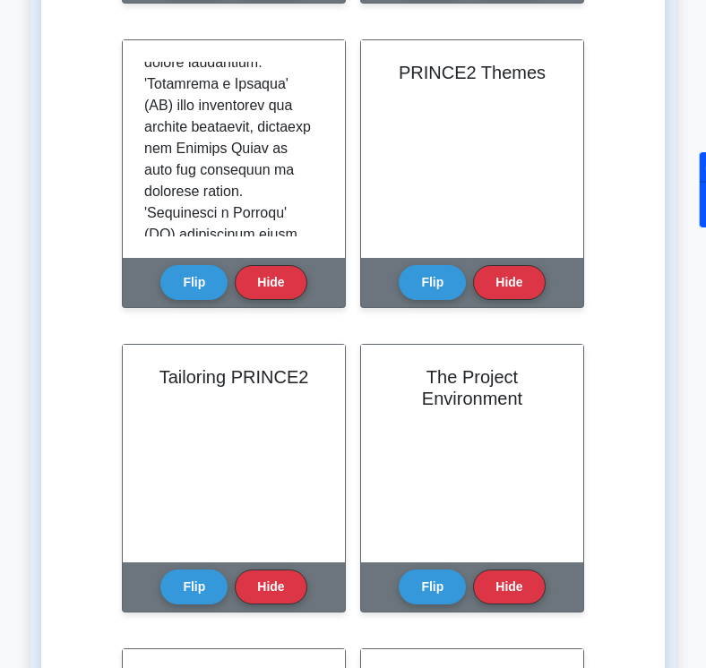
scroll to position [290, 0]
